Goal: Task Accomplishment & Management: Manage account settings

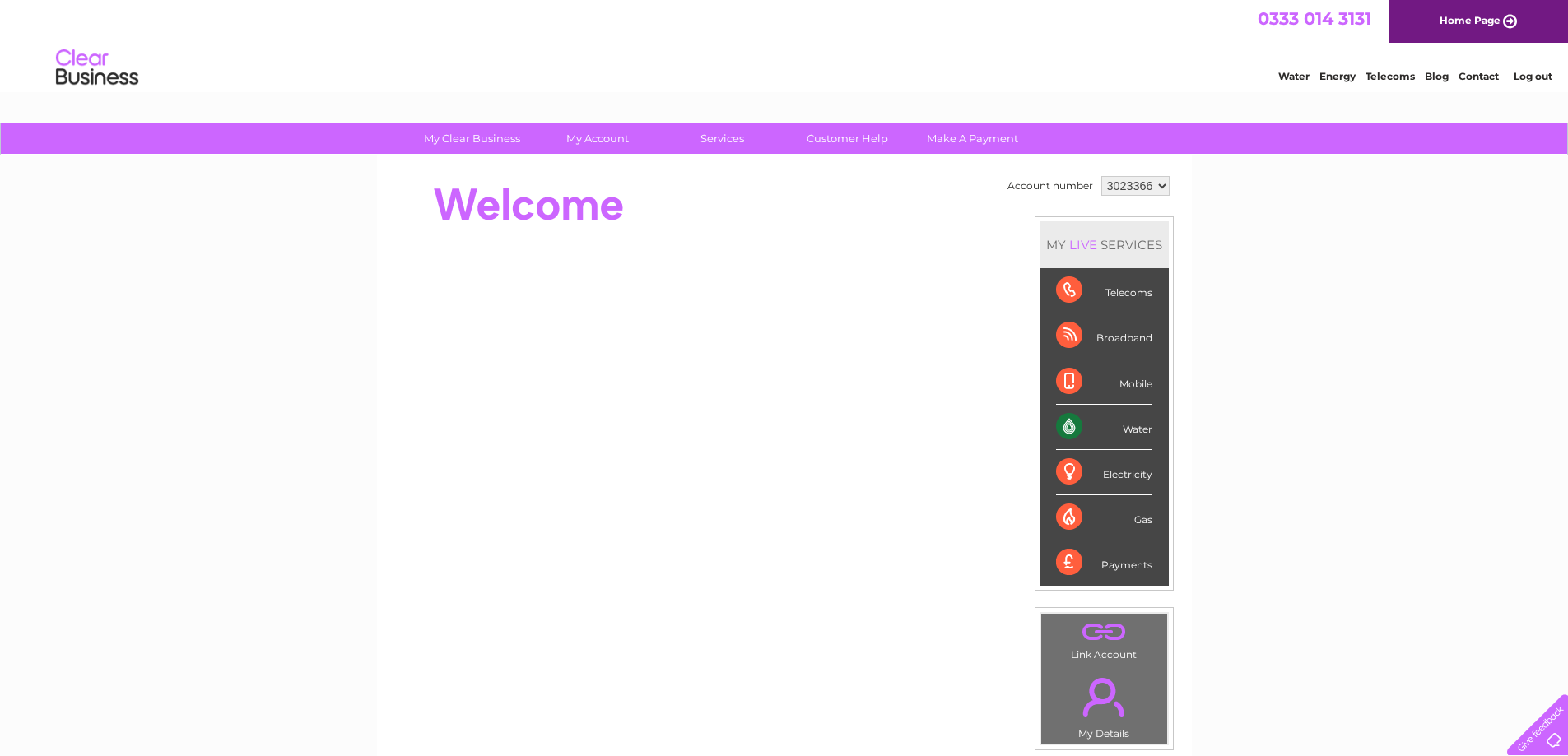
click at [1123, 423] on div "Water" at bounding box center [1104, 427] width 96 height 45
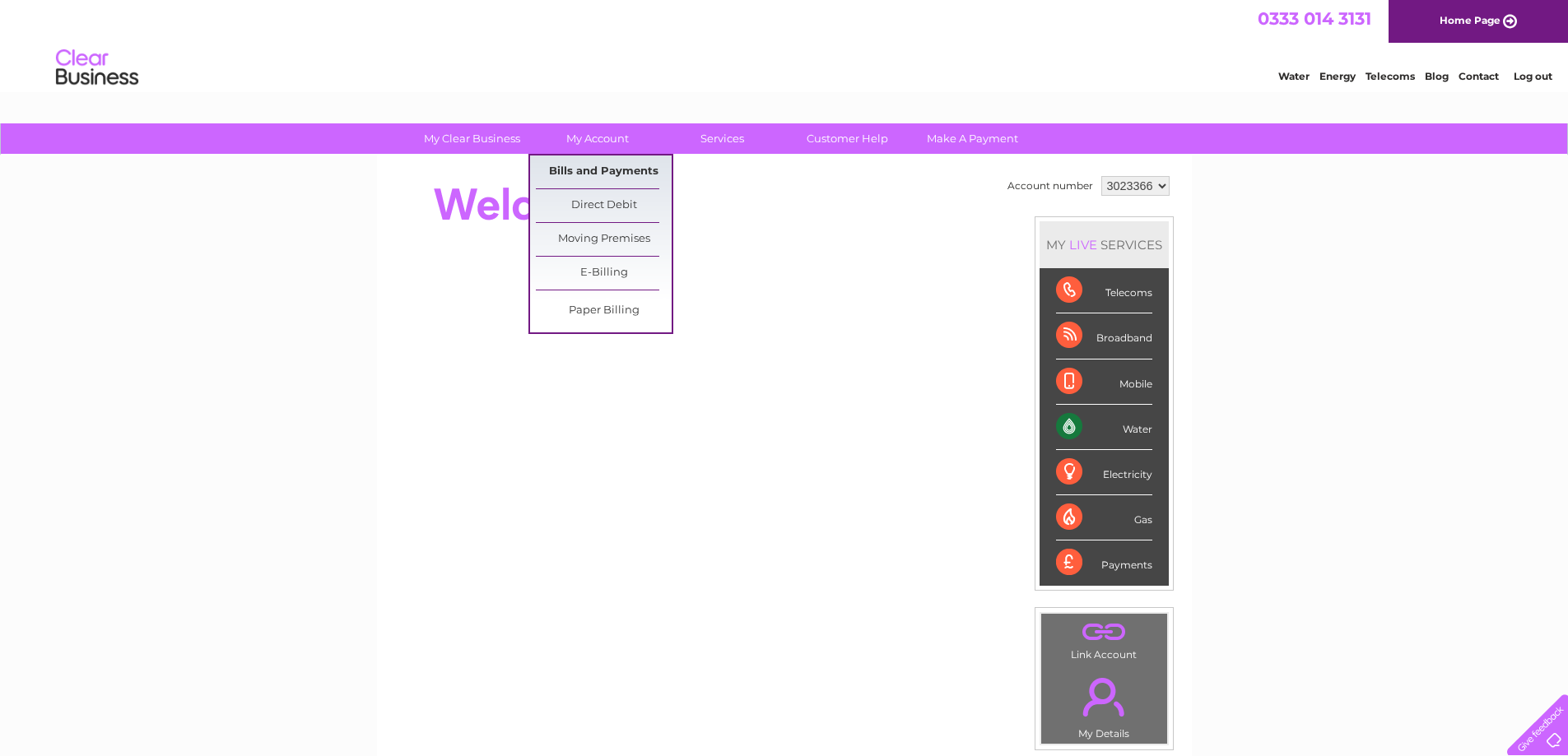
click at [570, 164] on link "Bills and Payments" at bounding box center [603, 172] width 136 height 33
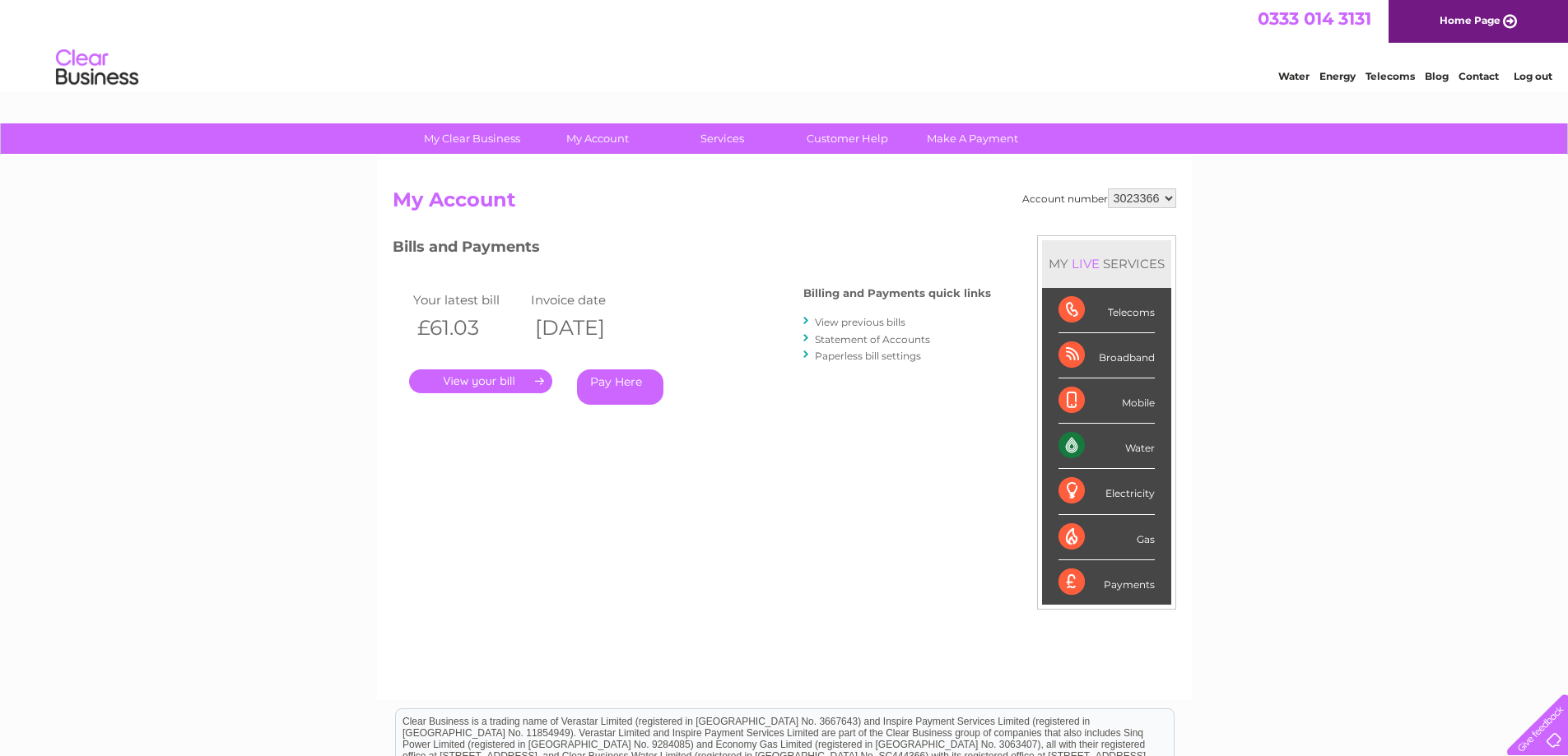
click at [515, 379] on link "." at bounding box center [480, 381] width 143 height 24
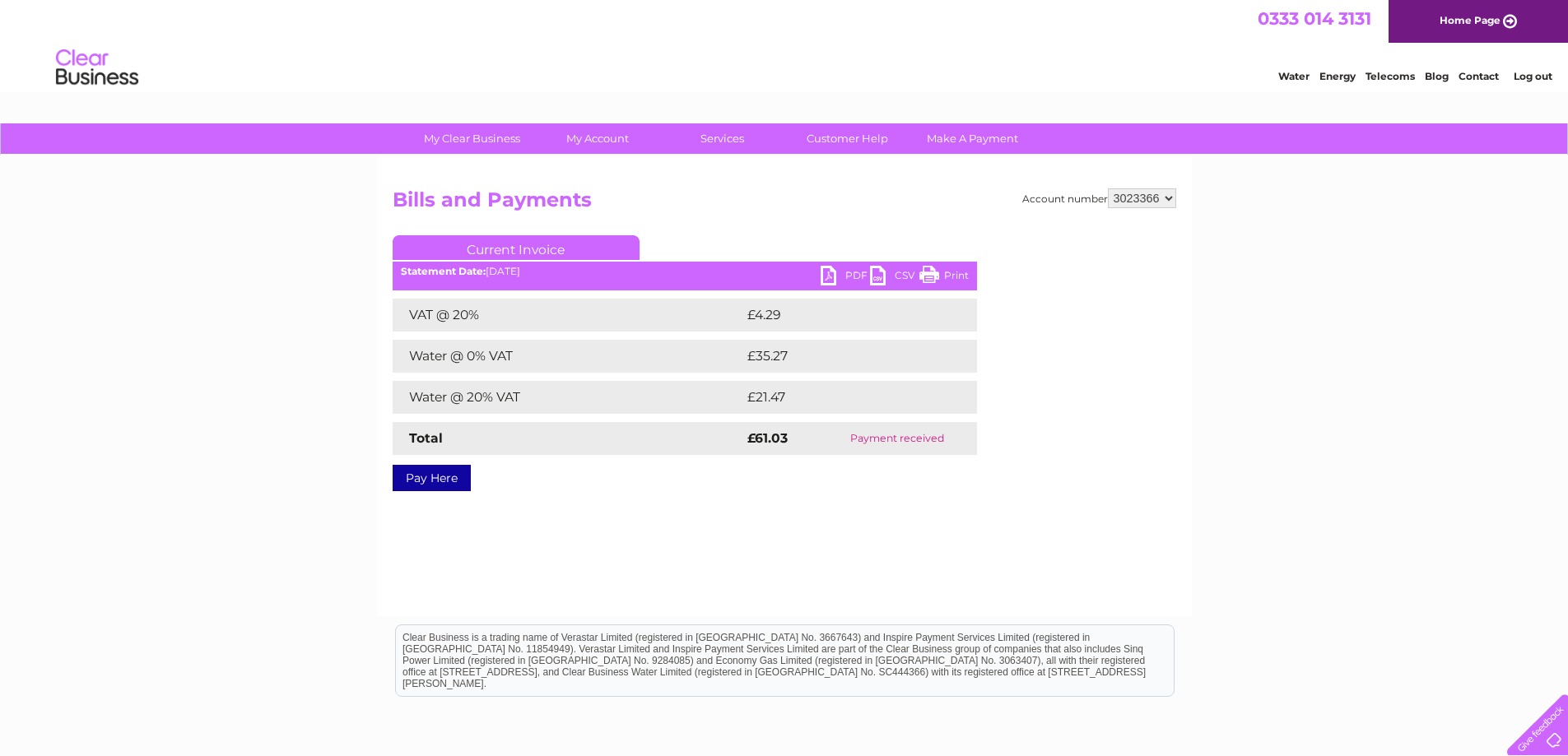
click at [827, 273] on link "PDF" at bounding box center [845, 278] width 49 height 24
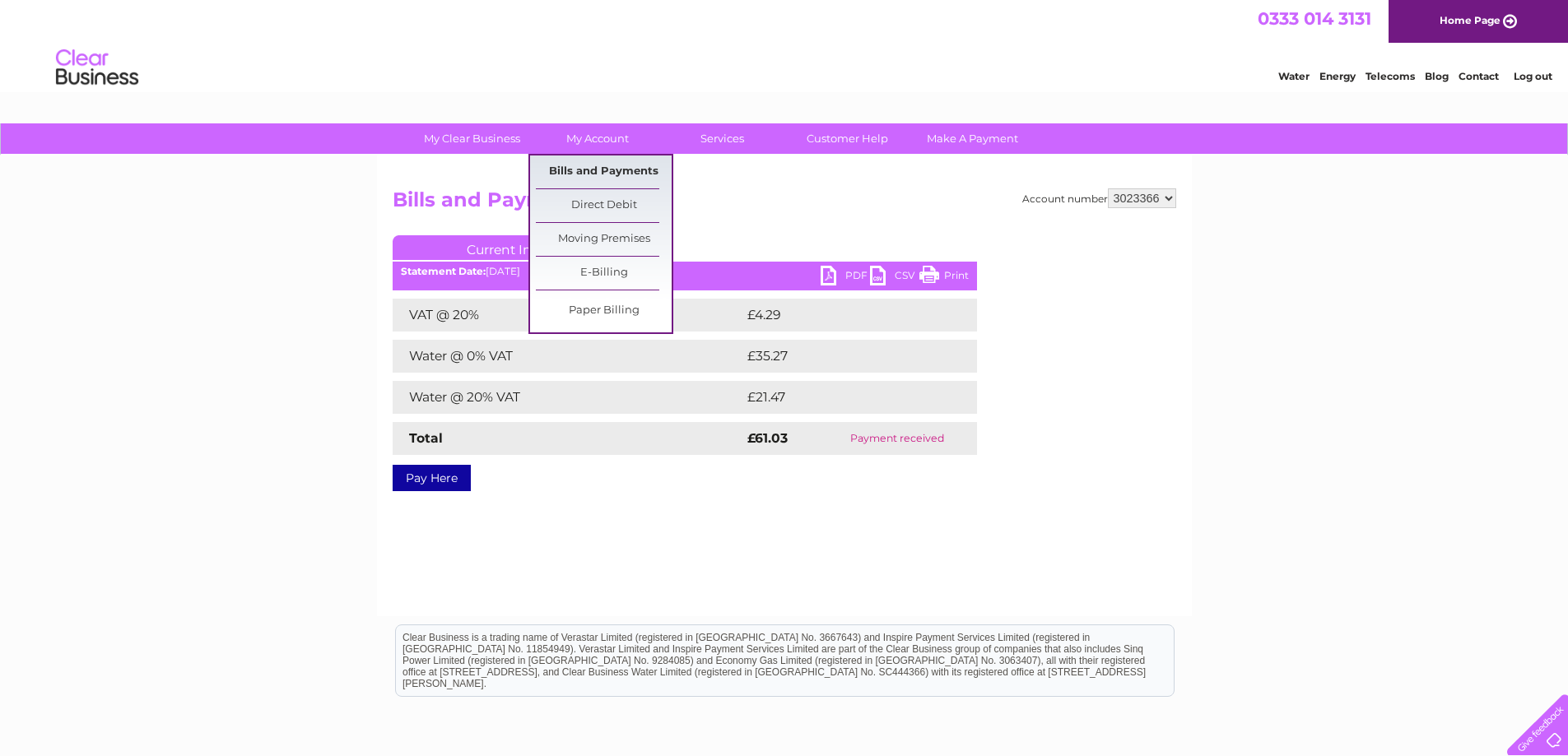
click at [595, 170] on link "Bills and Payments" at bounding box center [603, 172] width 136 height 33
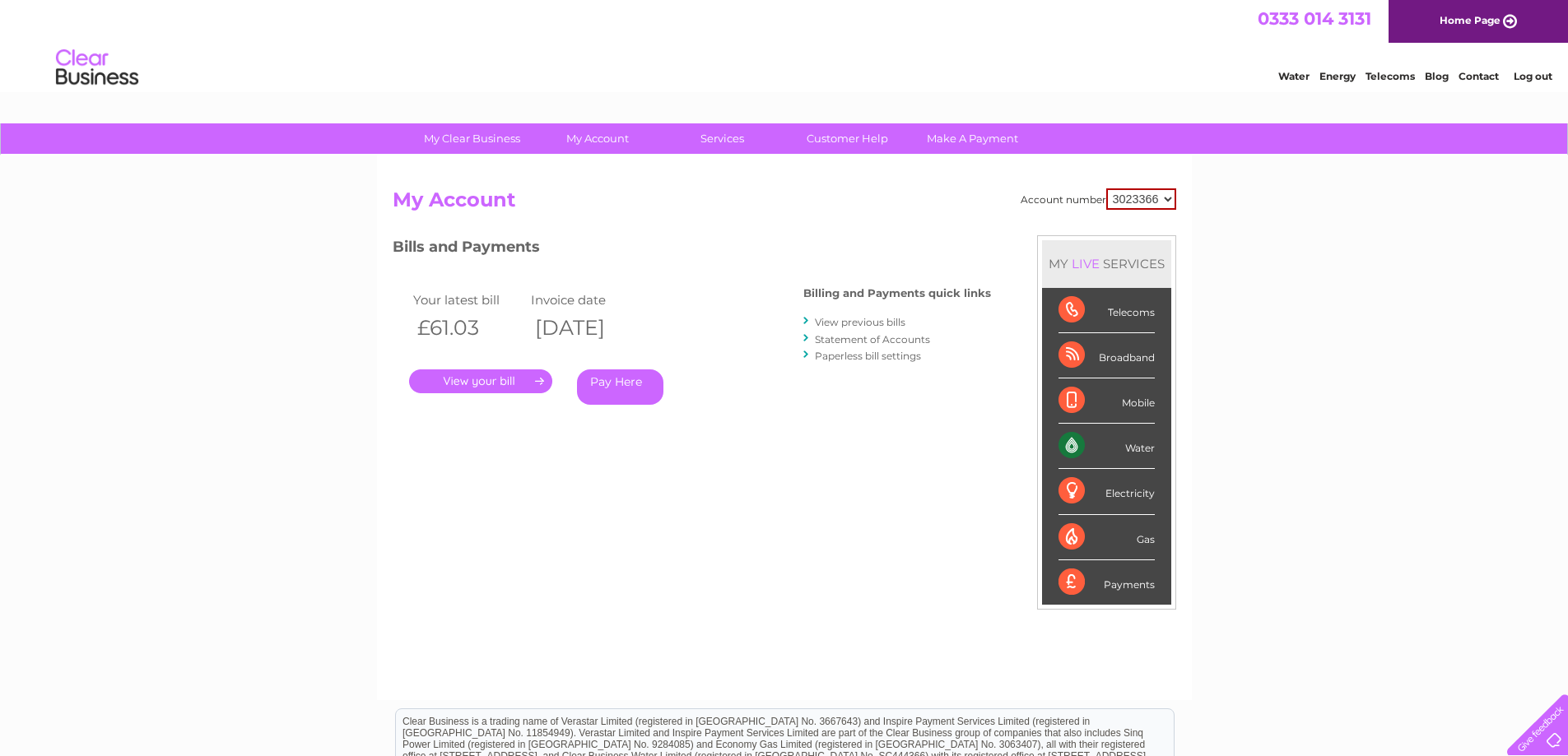
click at [842, 319] on link "View previous bills" at bounding box center [861, 321] width 90 height 12
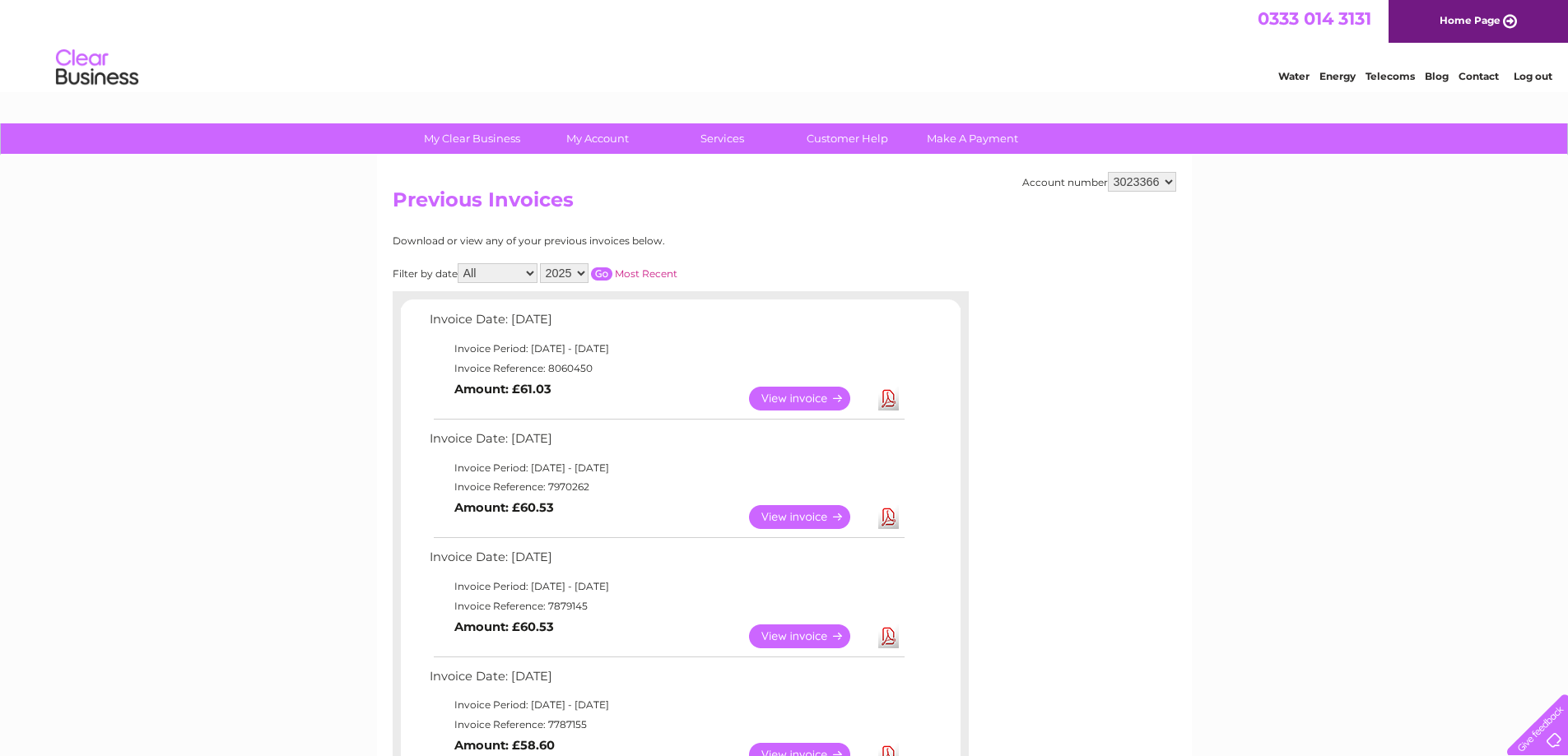
click at [806, 517] on link "View" at bounding box center [809, 517] width 121 height 24
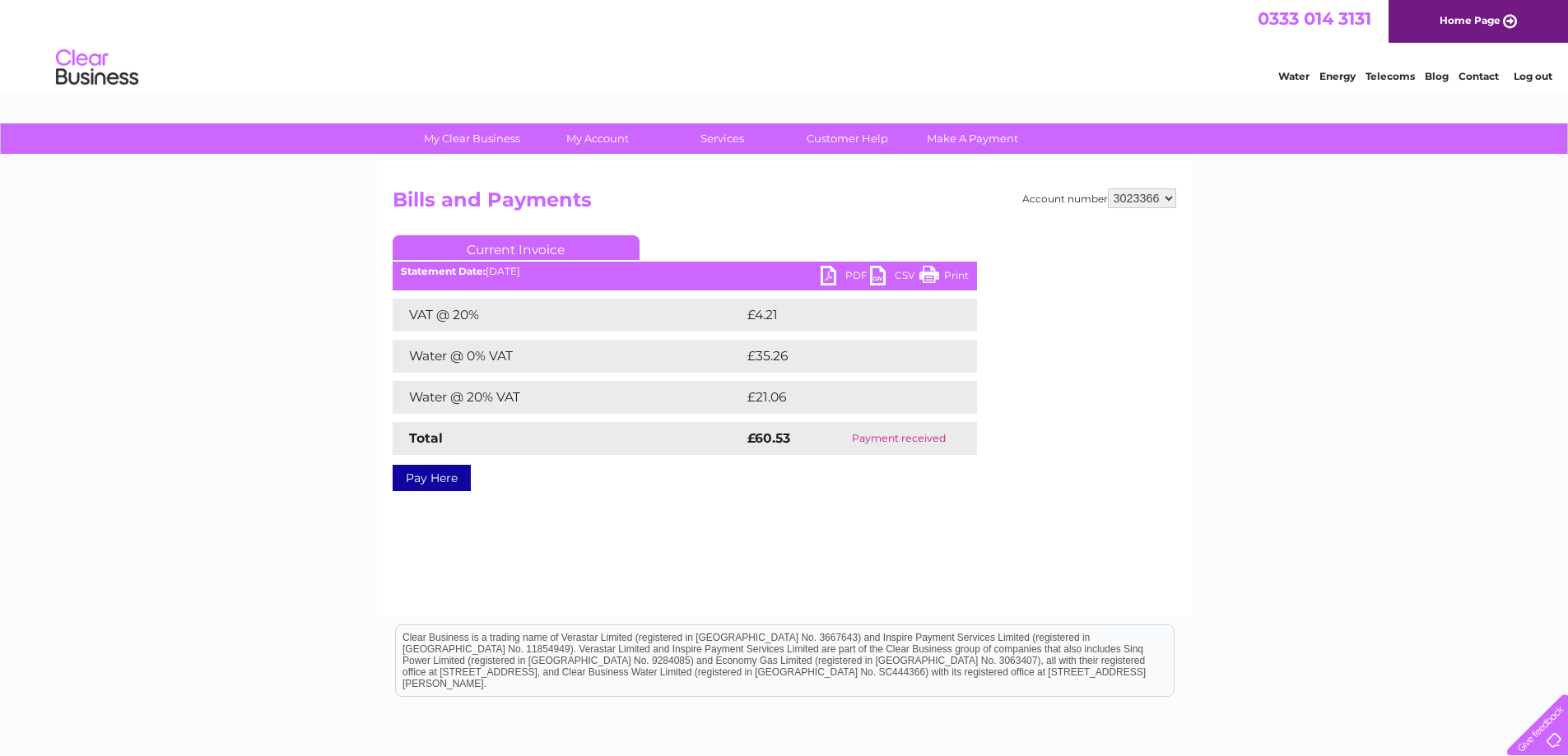
click at [829, 270] on link "PDF" at bounding box center [845, 278] width 49 height 24
click at [1537, 79] on link "Log out" at bounding box center [1533, 76] width 39 height 12
